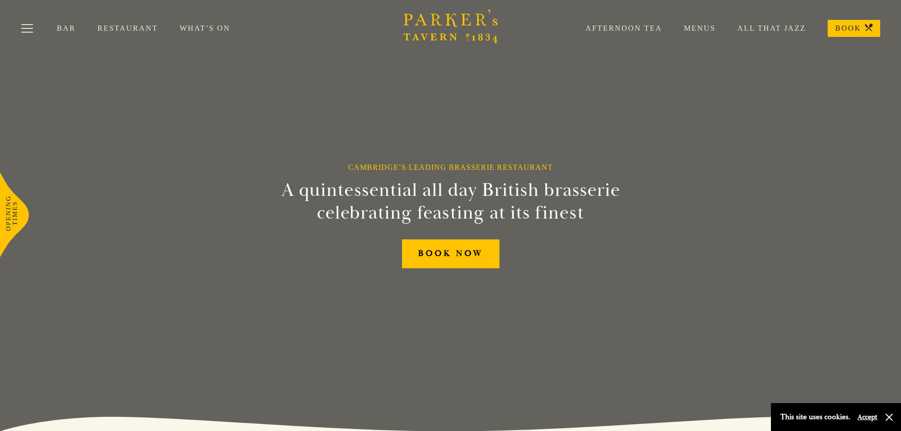
click at [705, 29] on link "Menus" at bounding box center [688, 28] width 53 height 9
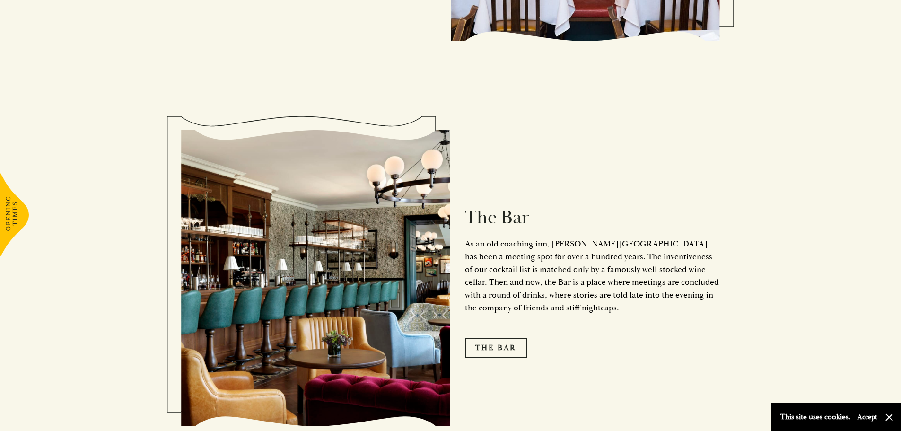
scroll to position [1183, 0]
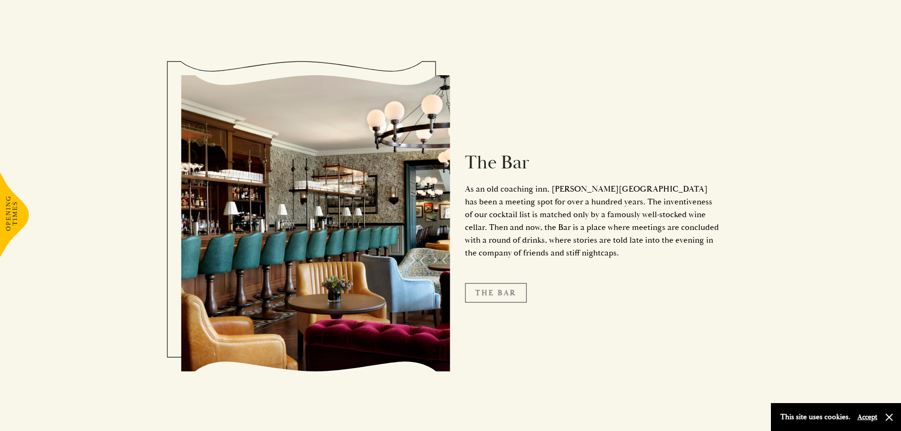
click at [503, 283] on link "The Bar" at bounding box center [496, 293] width 62 height 20
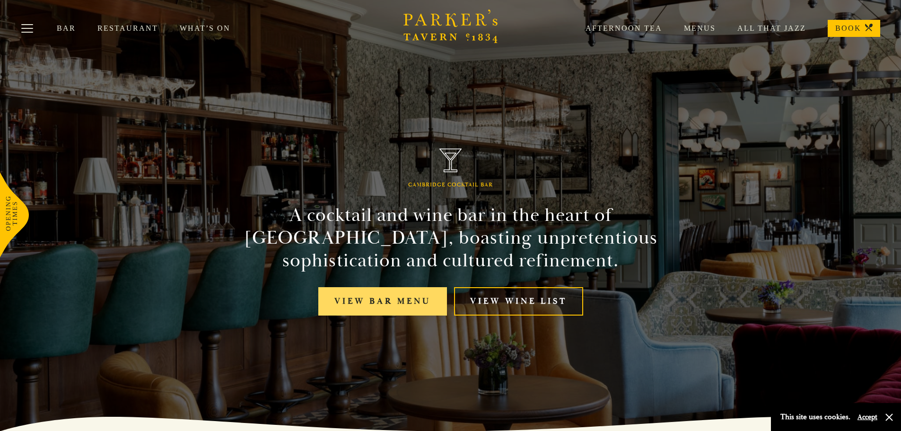
click at [379, 302] on link "View bar menu" at bounding box center [382, 301] width 129 height 29
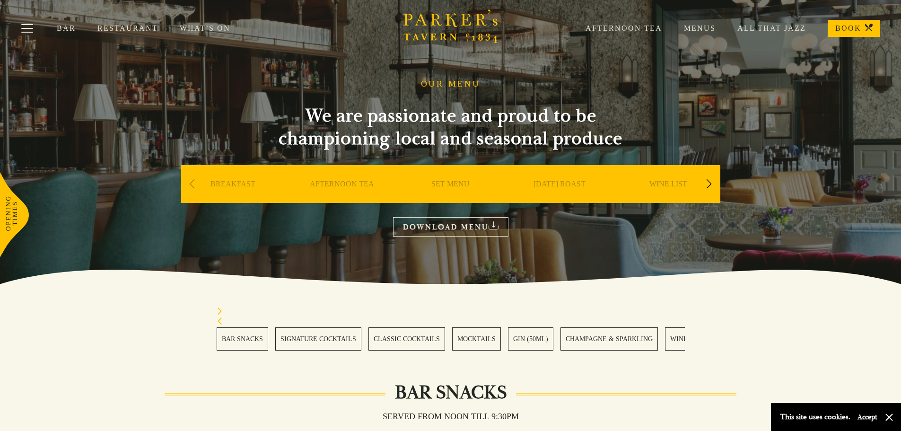
click at [395, 336] on link "CLASSIC COCKTAILS" at bounding box center [407, 338] width 77 height 23
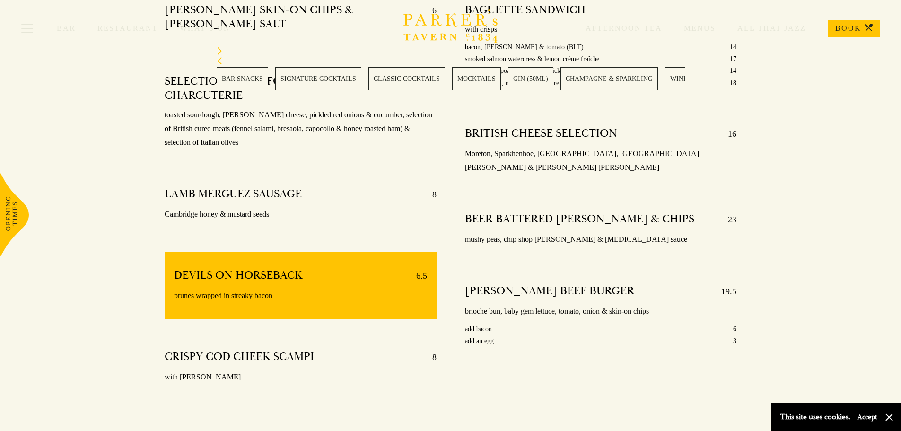
scroll to position [570, 0]
